Goal: Information Seeking & Learning: Learn about a topic

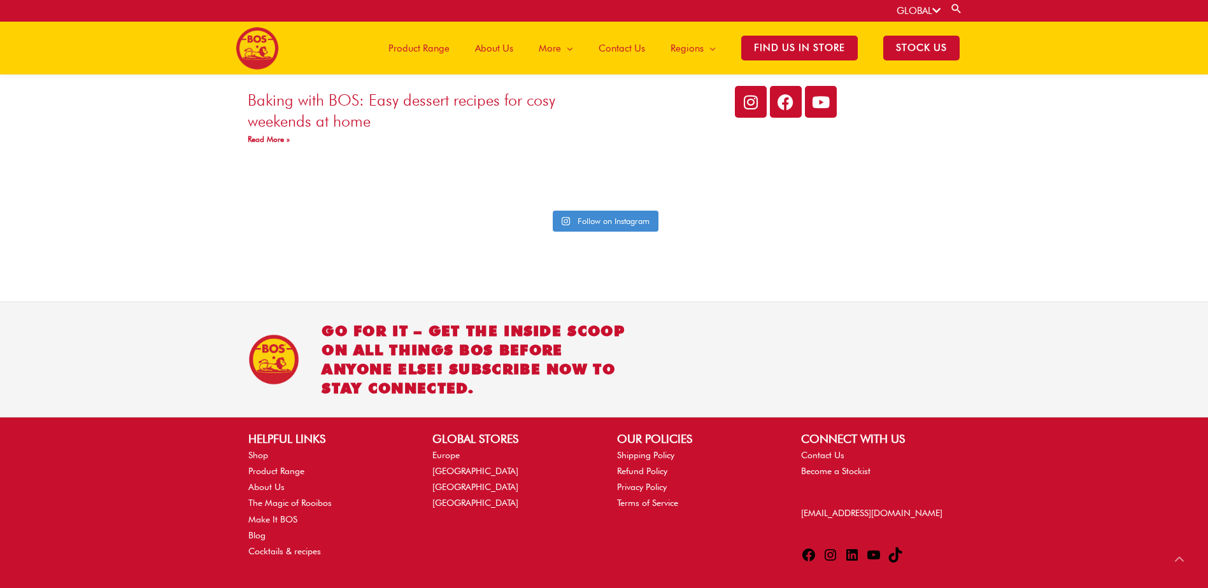
scroll to position [2990, 0]
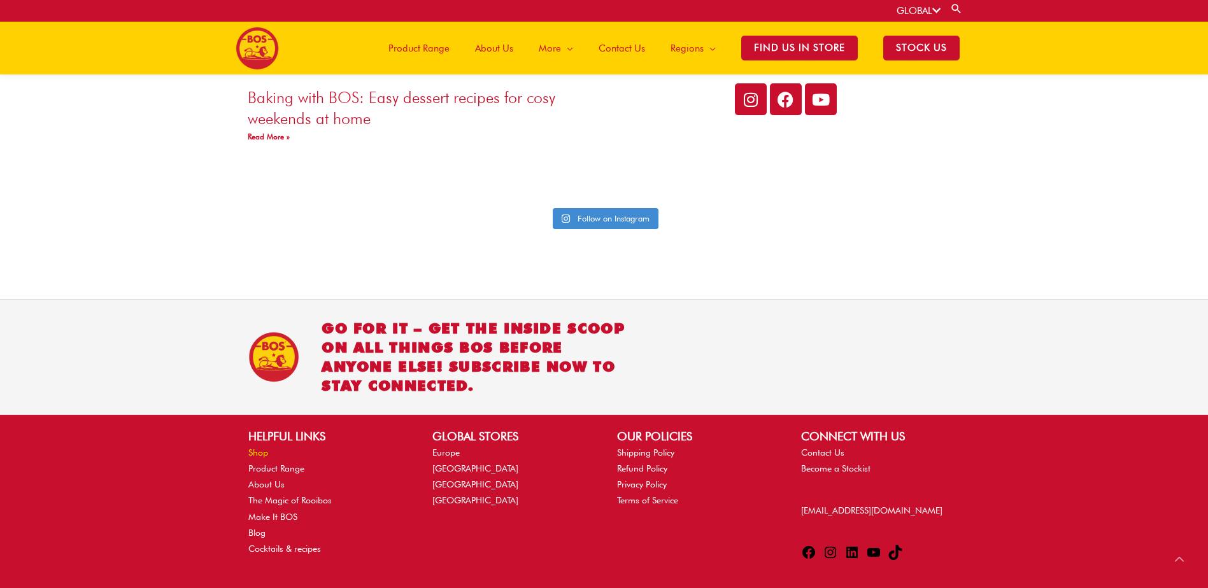
click at [257, 448] on link "Shop" at bounding box center [258, 453] width 20 height 10
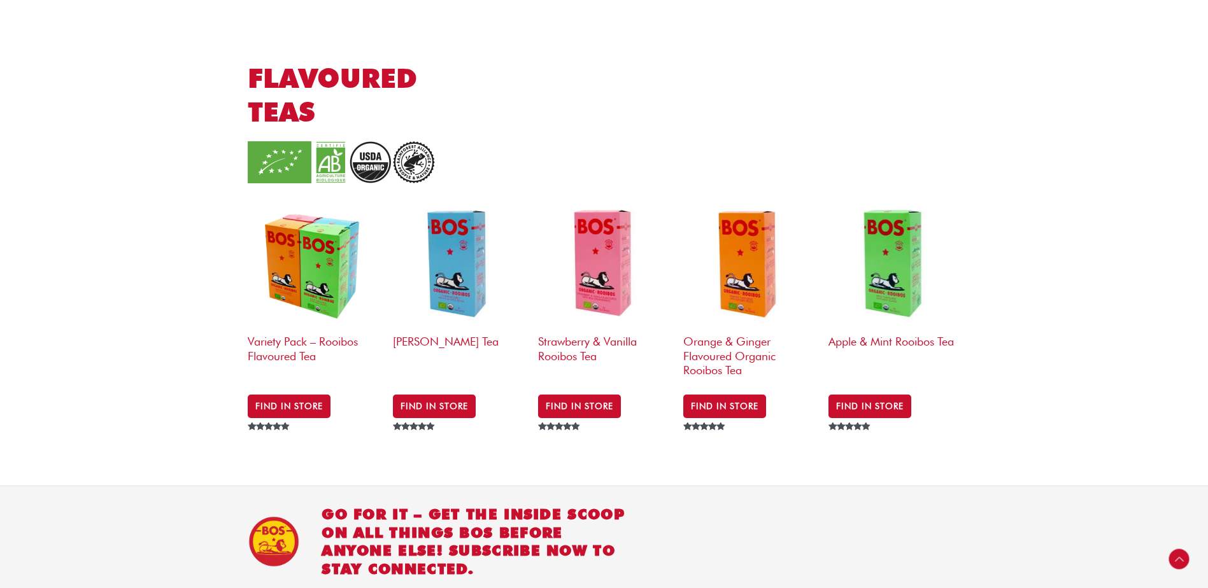
scroll to position [1843, 0]
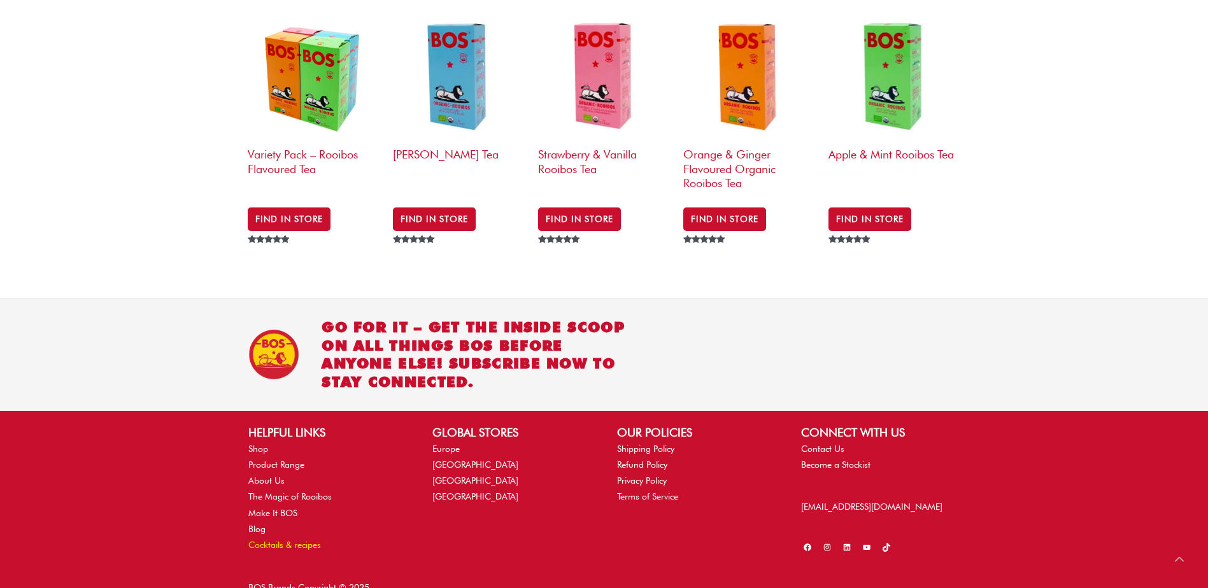
click at [285, 540] on link "Cocktails & recipes" at bounding box center [284, 545] width 73 height 10
